Goal: Navigation & Orientation: Find specific page/section

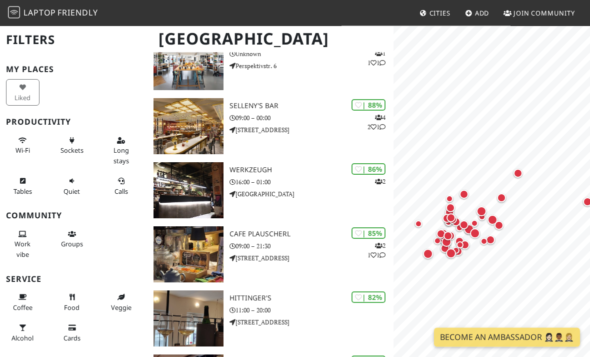
scroll to position [211, 0]
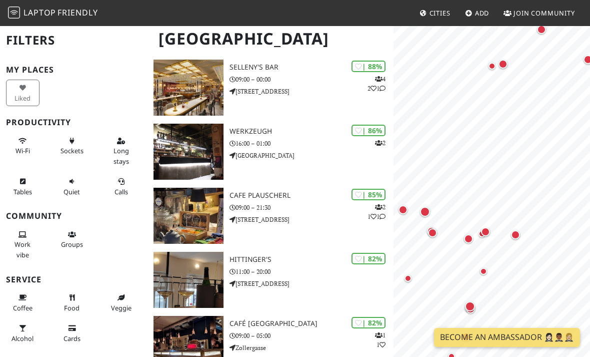
click at [514, 234] on div "Map marker" at bounding box center [515, 234] width 9 height 9
click at [482, 231] on div "Map marker" at bounding box center [485, 231] width 9 height 9
click at [463, 239] on div "Map marker" at bounding box center [469, 239] width 20 height 20
click at [482, 270] on div "Map marker" at bounding box center [483, 271] width 7 height 7
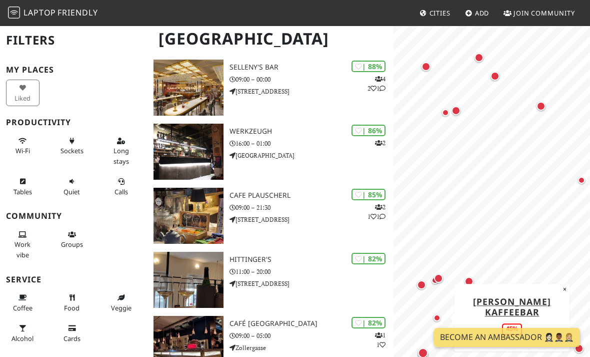
click at [455, 111] on div "Map marker" at bounding box center [446, 113] width 20 height 20
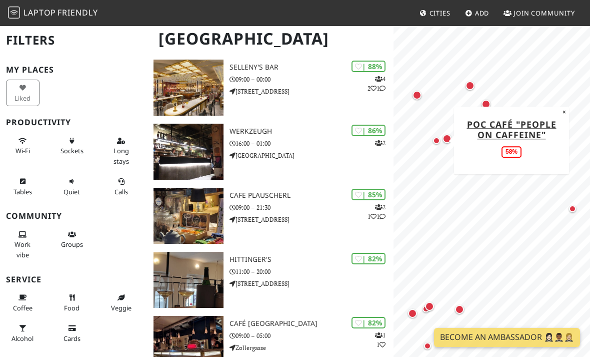
click at [436, 141] on div "Map marker" at bounding box center [436, 140] width 7 height 7
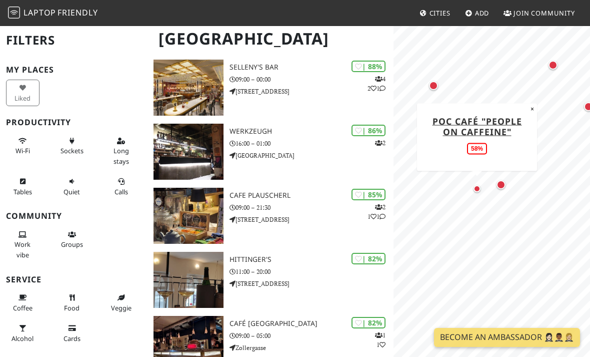
click at [475, 189] on div "Map marker" at bounding box center [477, 188] width 7 height 7
click at [501, 186] on div "Map marker" at bounding box center [501, 184] width 9 height 9
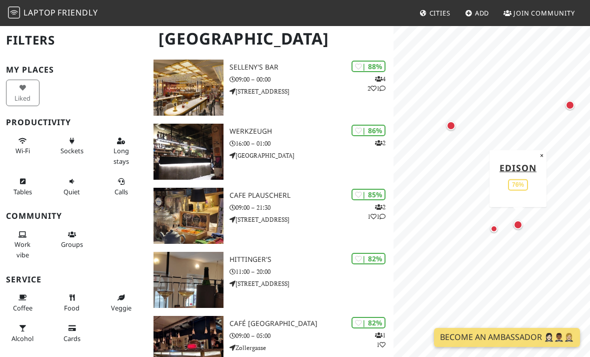
click at [448, 125] on div "Map marker" at bounding box center [451, 125] width 9 height 9
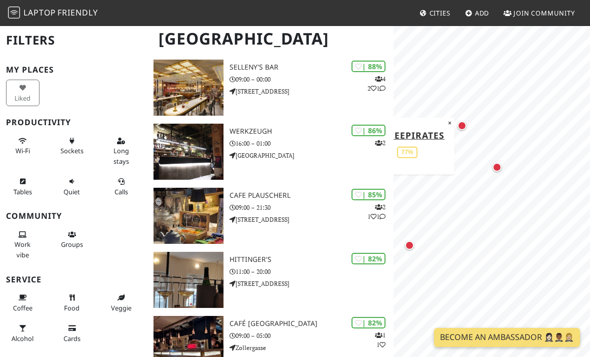
click at [459, 129] on div "Map marker" at bounding box center [462, 125] width 9 height 9
click at [498, 165] on div "Map marker" at bounding box center [497, 167] width 9 height 9
click at [458, 212] on div "Map marker" at bounding box center [458, 209] width 9 height 9
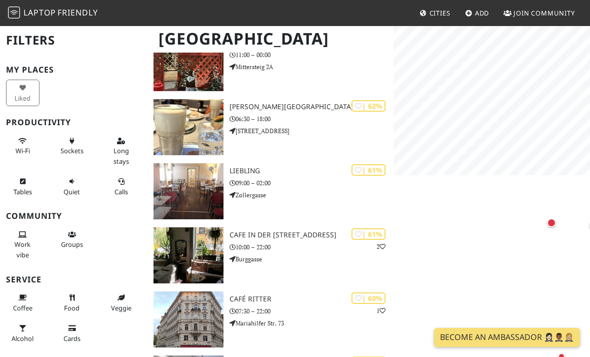
scroll to position [2124, 0]
